Goal: Transaction & Acquisition: Download file/media

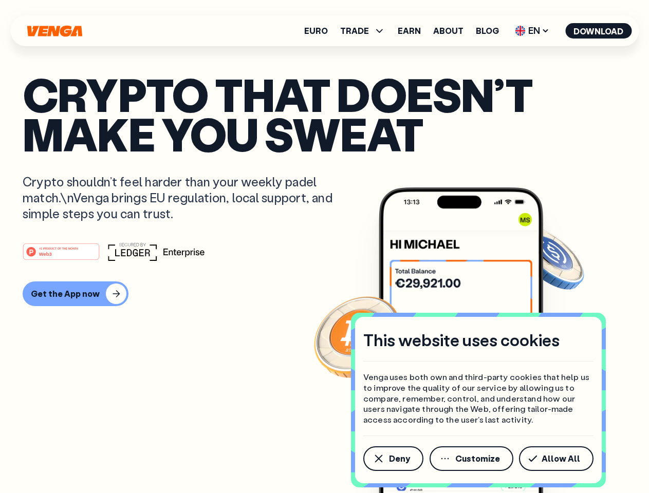
click at [324, 246] on div "#1 PRODUCT OF THE MONTH Web3" at bounding box center [324, 251] width 603 height 18
click at [392, 459] on span "Deny" at bounding box center [399, 458] width 21 height 8
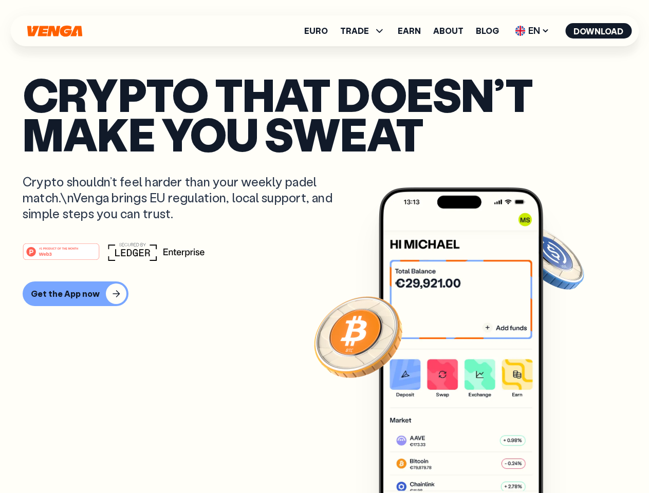
click at [472, 459] on img at bounding box center [460, 359] width 164 height 344
click at [558, 459] on article "Crypto that doesn’t make you sweat Crypto shouldn’t feel harder than your weekl…" at bounding box center [324, 266] width 603 height 385
click at [366, 31] on span "TRADE" at bounding box center [354, 31] width 29 height 8
click at [532, 31] on span "EN" at bounding box center [532, 31] width 42 height 16
click at [598, 31] on button "Download" at bounding box center [598, 30] width 66 height 15
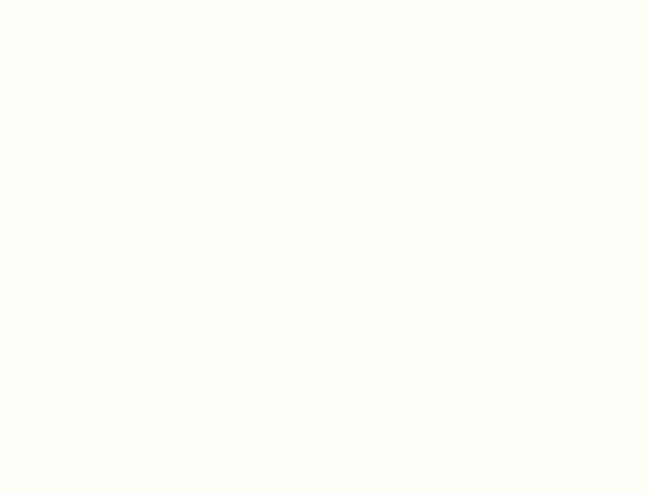
click at [74, 0] on html "This website uses cookies Venga uses both own and third-party cookies that help…" at bounding box center [324, 0] width 649 height 0
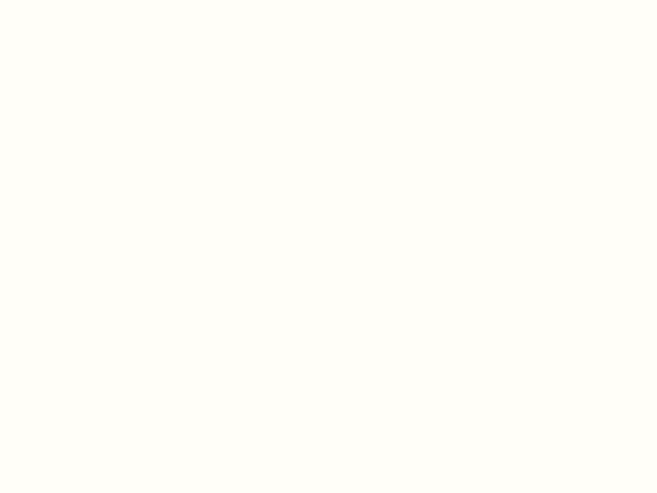
click at [63, 0] on html "This website uses cookies Venga uses both own and third-party cookies that help…" at bounding box center [328, 0] width 657 height 0
